Goal: Task Accomplishment & Management: Manage account settings

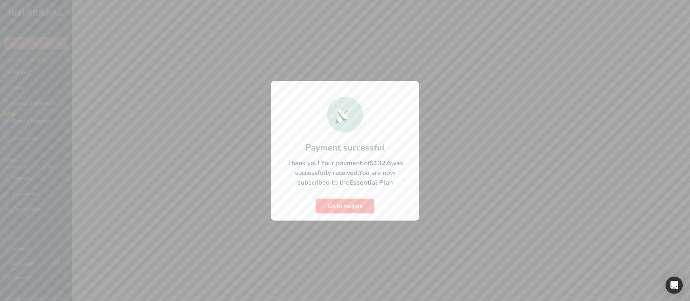
click at [342, 209] on span "Go to recipes" at bounding box center [345, 206] width 35 height 9
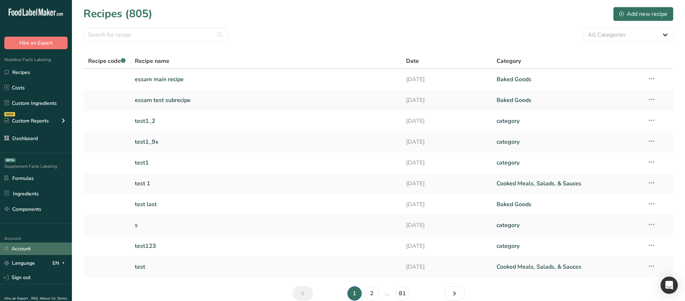
click at [33, 253] on link "Account" at bounding box center [36, 249] width 72 height 13
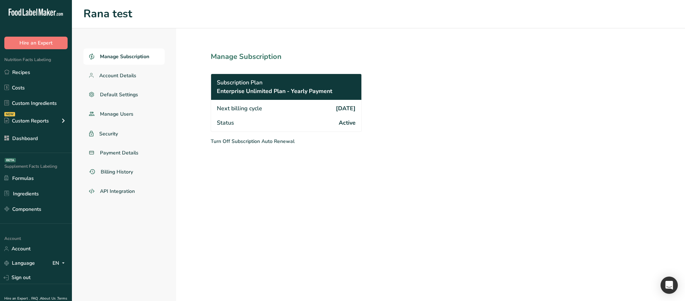
drag, startPoint x: 325, startPoint y: 58, endPoint x: 330, endPoint y: 169, distance: 112.0
click at [325, 137] on section "Manage Subscription Subscription Plan Enterprise Unlimited Plan - Yearly Paymen…" at bounding box center [302, 164] width 252 height 273
click at [327, 178] on section "Manage Subscription Subscription Plan Enterprise Unlimited Plan - Yearly Paymen…" at bounding box center [302, 164] width 252 height 273
click at [341, 121] on span "Active" at bounding box center [347, 123] width 17 height 9
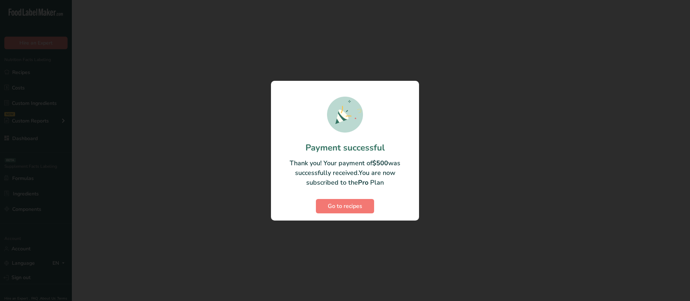
click at [35, 251] on div at bounding box center [345, 150] width 690 height 301
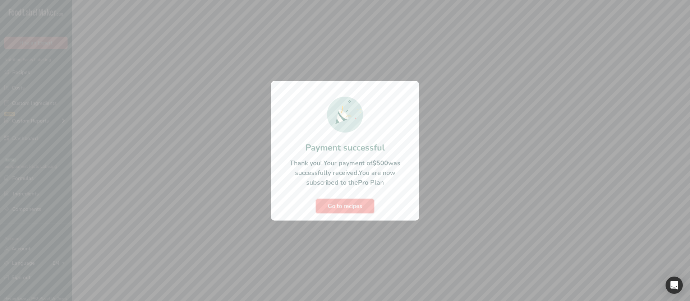
click at [365, 207] on button "Go to recipes" at bounding box center [345, 206] width 58 height 14
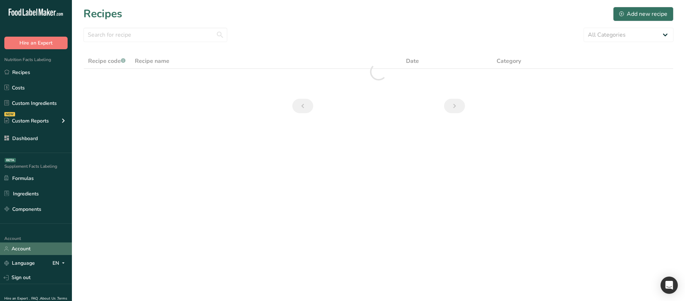
click at [31, 248] on link "Account" at bounding box center [36, 249] width 72 height 13
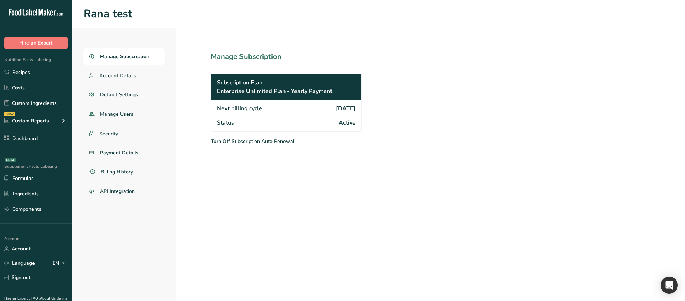
click at [384, 54] on h1 "Manage Subscription" at bounding box center [302, 56] width 183 height 11
drag, startPoint x: 272, startPoint y: 81, endPoint x: 225, endPoint y: 84, distance: 47.2
click at [225, 84] on div "Subscription Plan Enterprise Unlimited Plan - Yearly Payment" at bounding box center [286, 87] width 150 height 26
click at [225, 84] on span "Subscription Plan" at bounding box center [240, 82] width 46 height 9
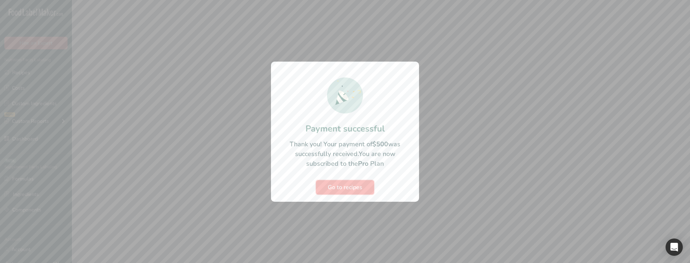
click at [328, 186] on button "Go to recipes" at bounding box center [345, 187] width 58 height 14
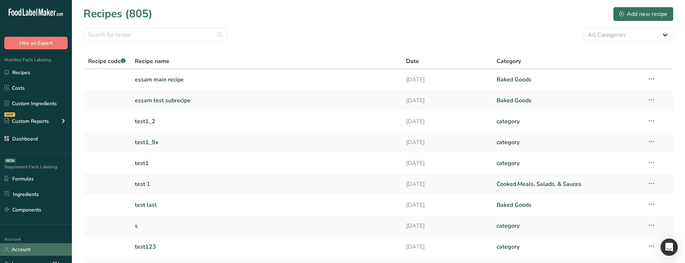
click at [14, 249] on link "Account" at bounding box center [36, 249] width 72 height 13
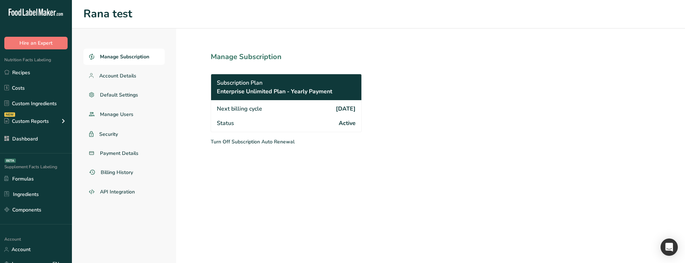
click at [273, 141] on p "Turn Off Subscription Auto Renewal" at bounding box center [302, 142] width 183 height 8
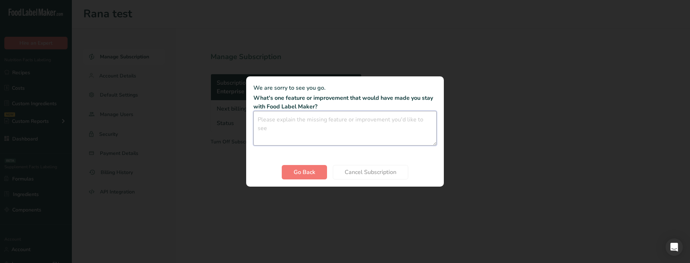
click at [357, 140] on textarea "Cancel subscription modal" at bounding box center [345, 128] width 183 height 35
type textarea "gg"
click at [381, 170] on span "Cancel Subscription" at bounding box center [371, 172] width 52 height 9
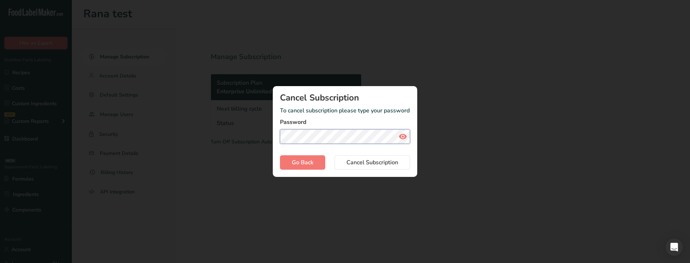
click at [335, 155] on button "Cancel Subscription" at bounding box center [373, 162] width 76 height 14
click at [366, 120] on label "Password" at bounding box center [345, 122] width 130 height 9
